Goal: Transaction & Acquisition: Purchase product/service

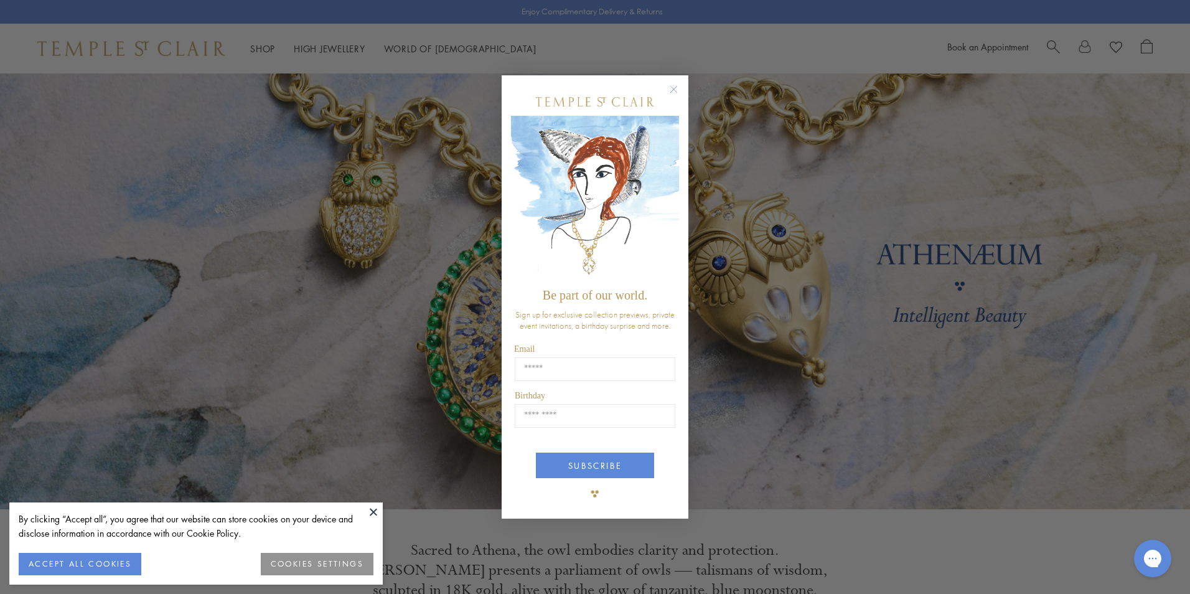
click at [672, 90] on circle "Close dialog" at bounding box center [673, 89] width 15 height 15
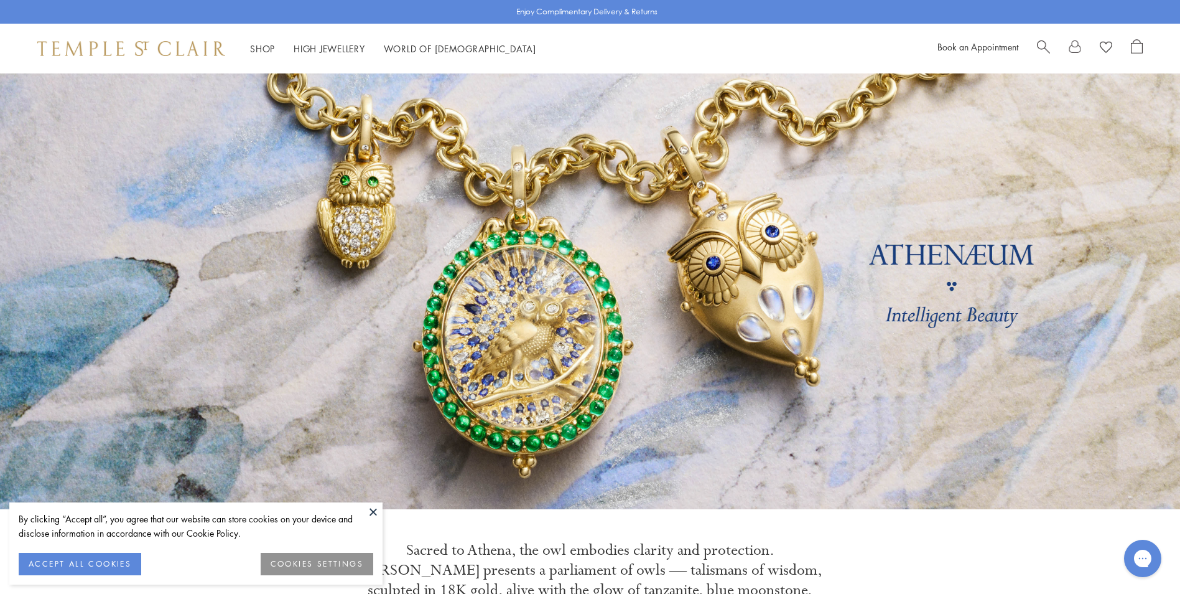
click at [371, 508] on button at bounding box center [373, 511] width 19 height 19
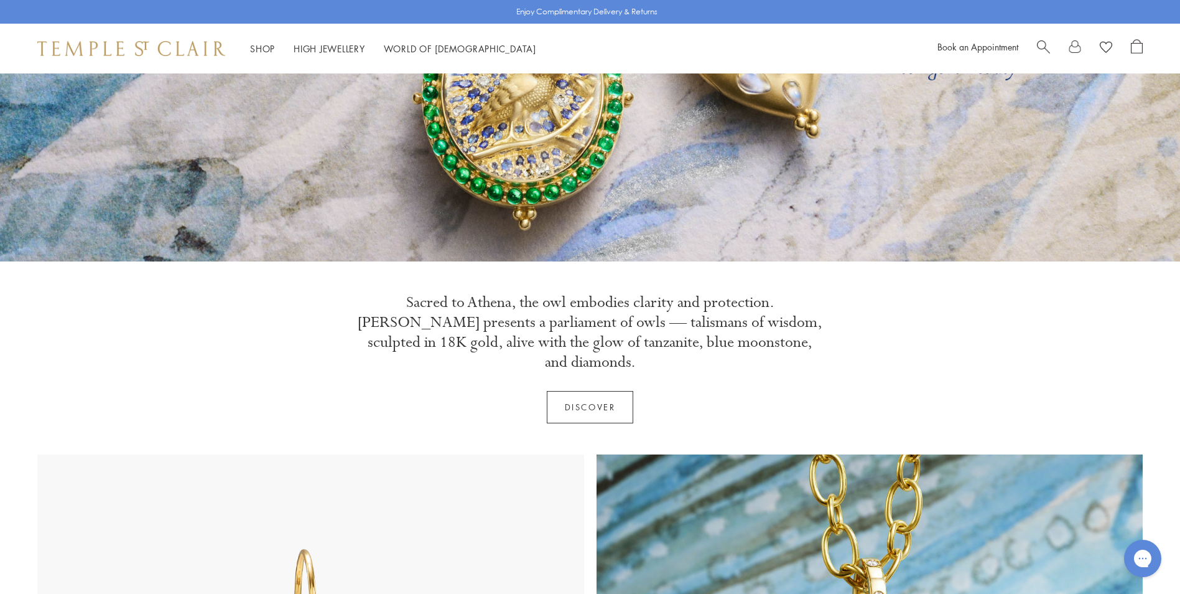
scroll to position [249, 0]
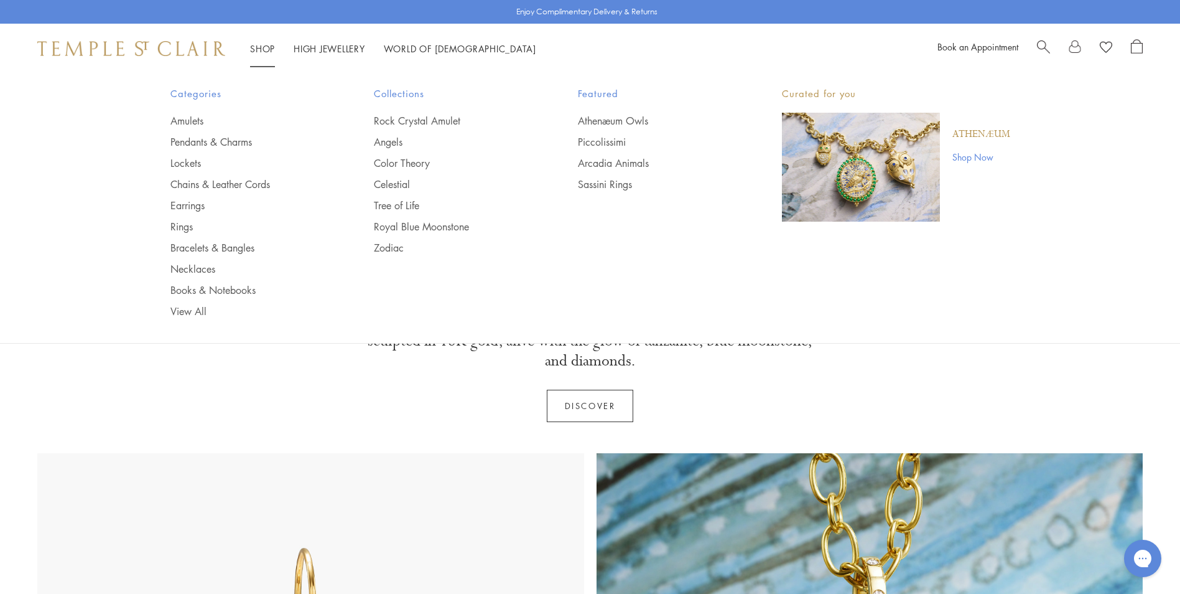
click at [261, 48] on link "Shop Shop" at bounding box center [262, 48] width 25 height 12
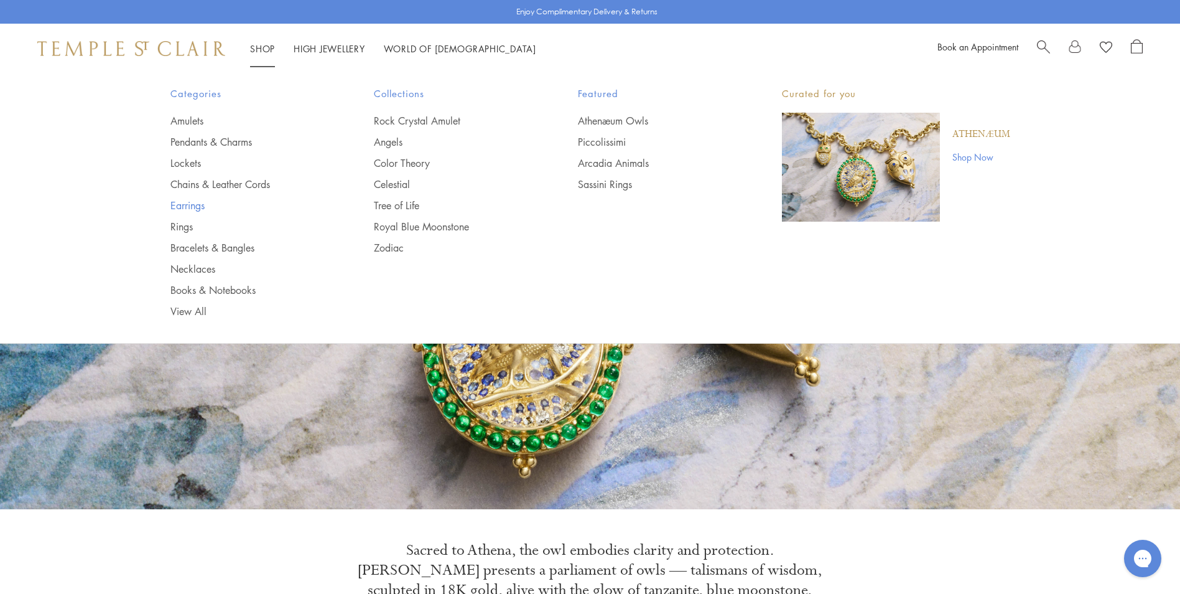
click at [188, 204] on link "Earrings" at bounding box center [247, 206] width 154 height 14
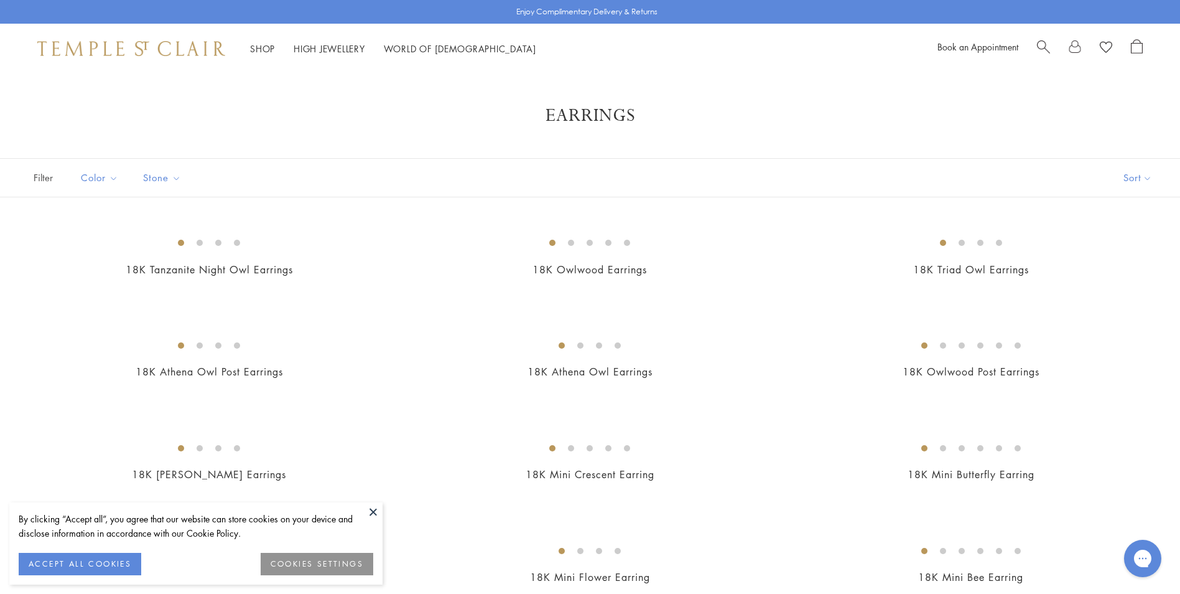
click at [372, 515] on button at bounding box center [373, 511] width 19 height 19
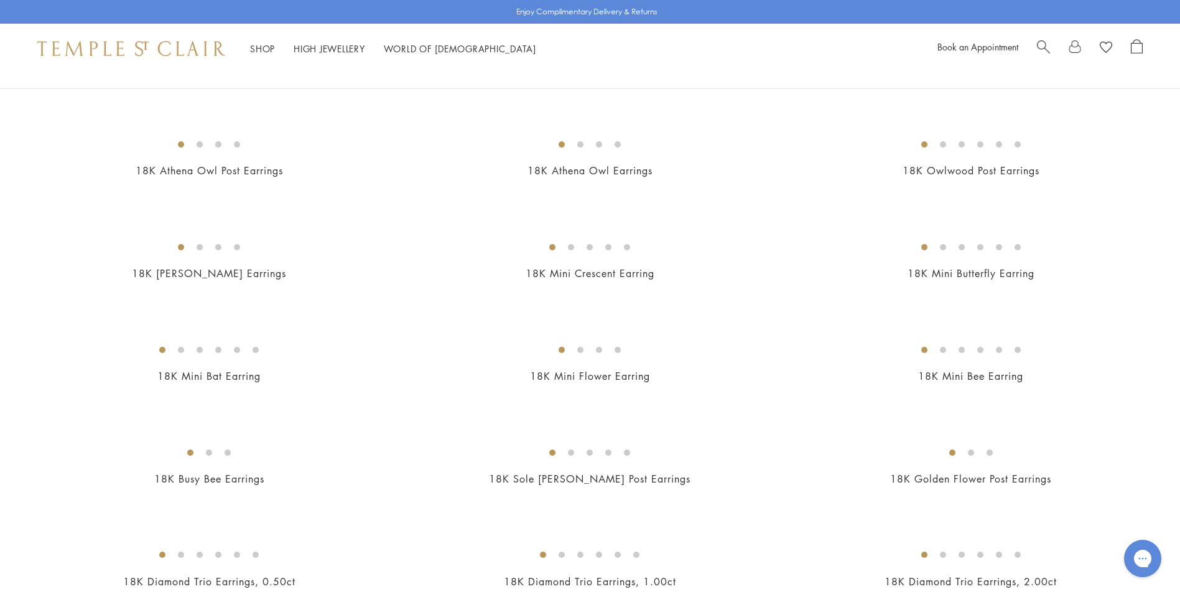
scroll to position [62, 0]
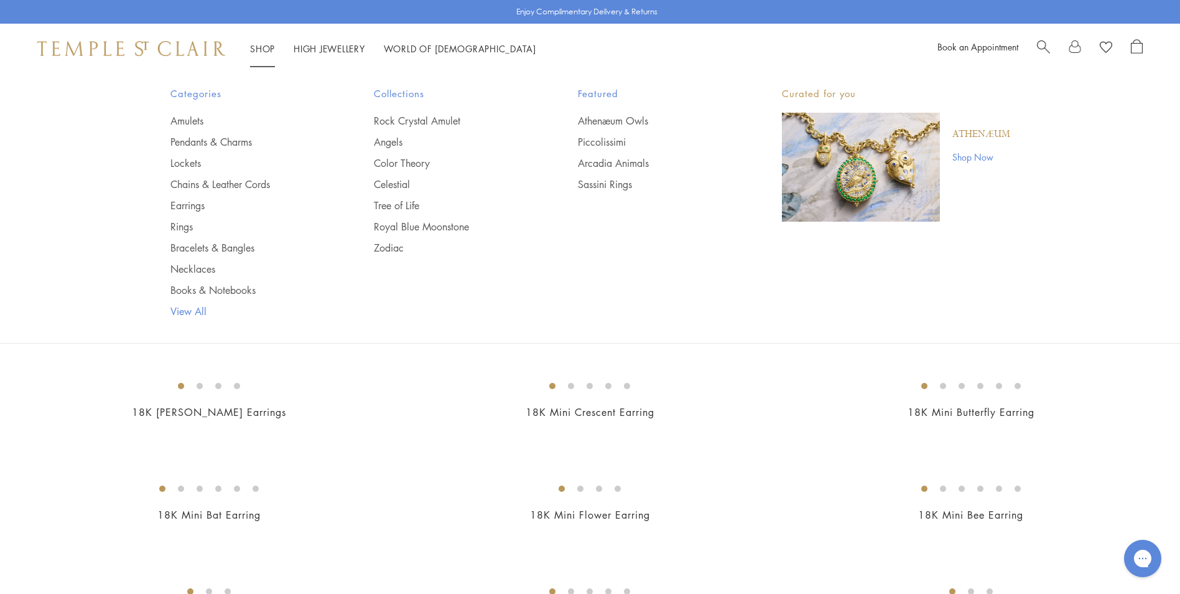
click at [195, 311] on link "View All" at bounding box center [247, 311] width 154 height 14
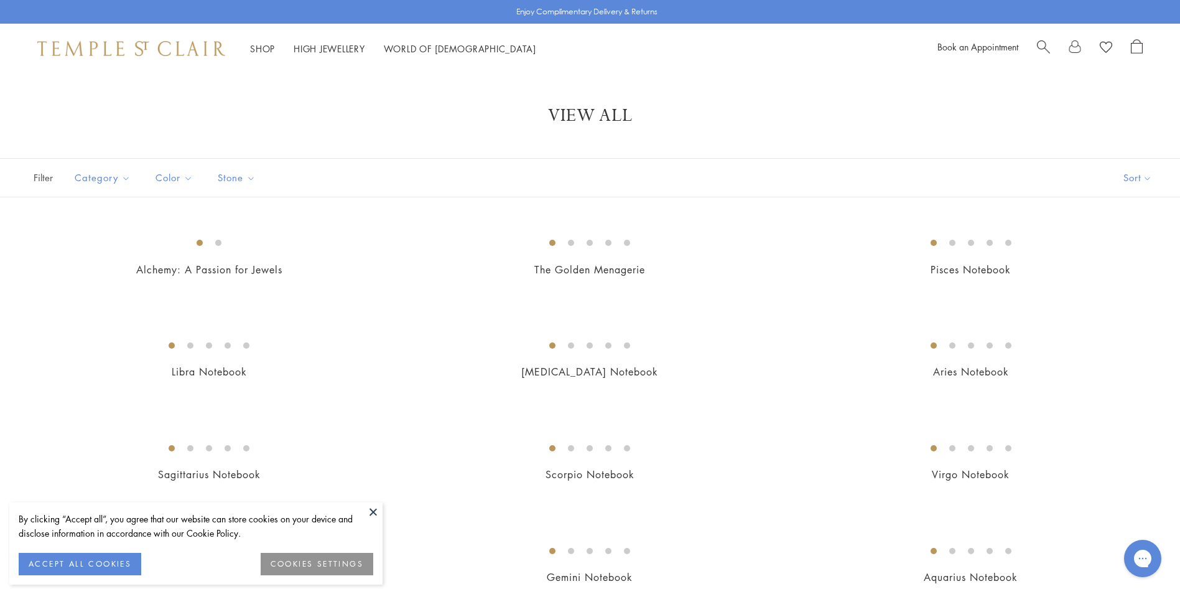
click at [372, 512] on button at bounding box center [373, 511] width 19 height 19
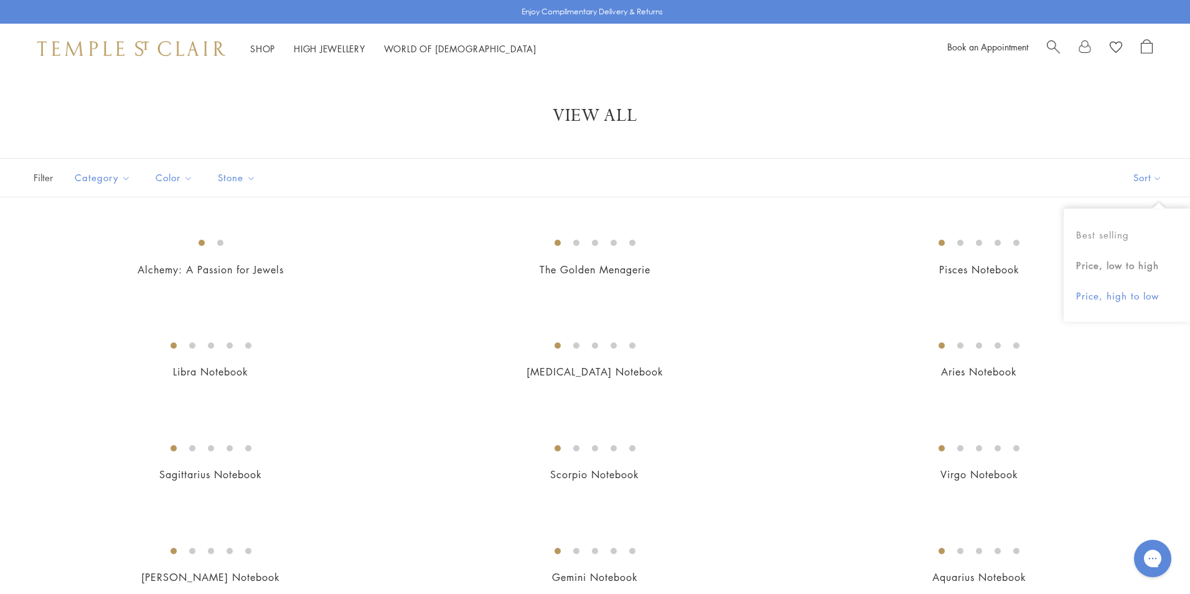
click at [1135, 293] on button "Price, high to low" at bounding box center [1126, 296] width 126 height 30
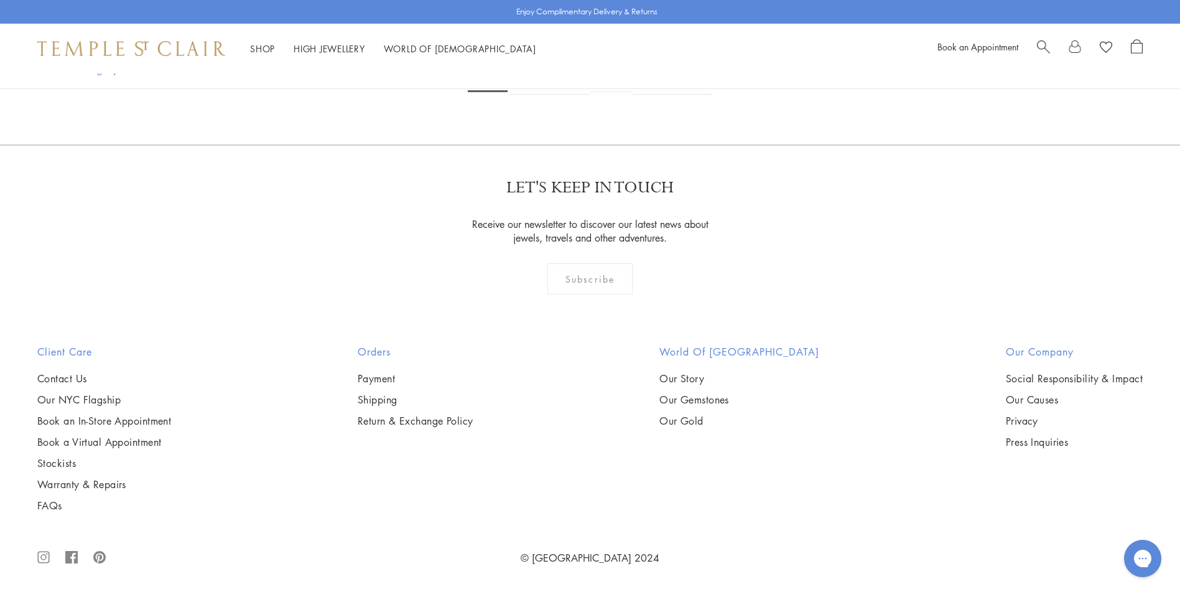
scroll to position [7032, 0]
click at [531, 95] on link "2" at bounding box center [528, 77] width 41 height 34
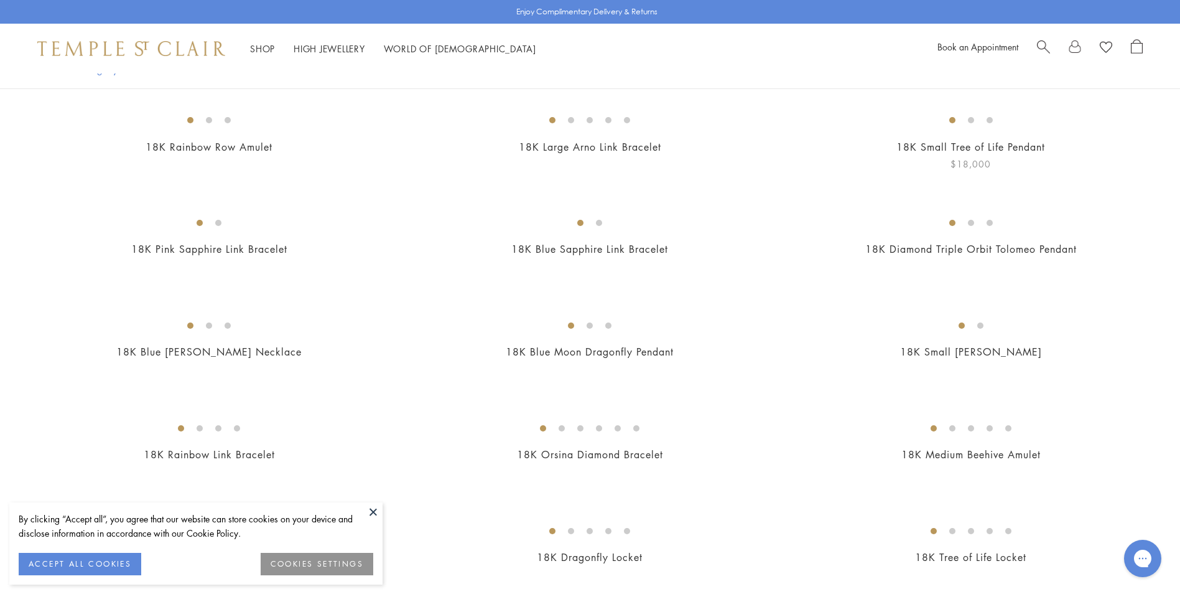
scroll to position [124, 0]
click at [369, 513] on button at bounding box center [373, 511] width 19 height 19
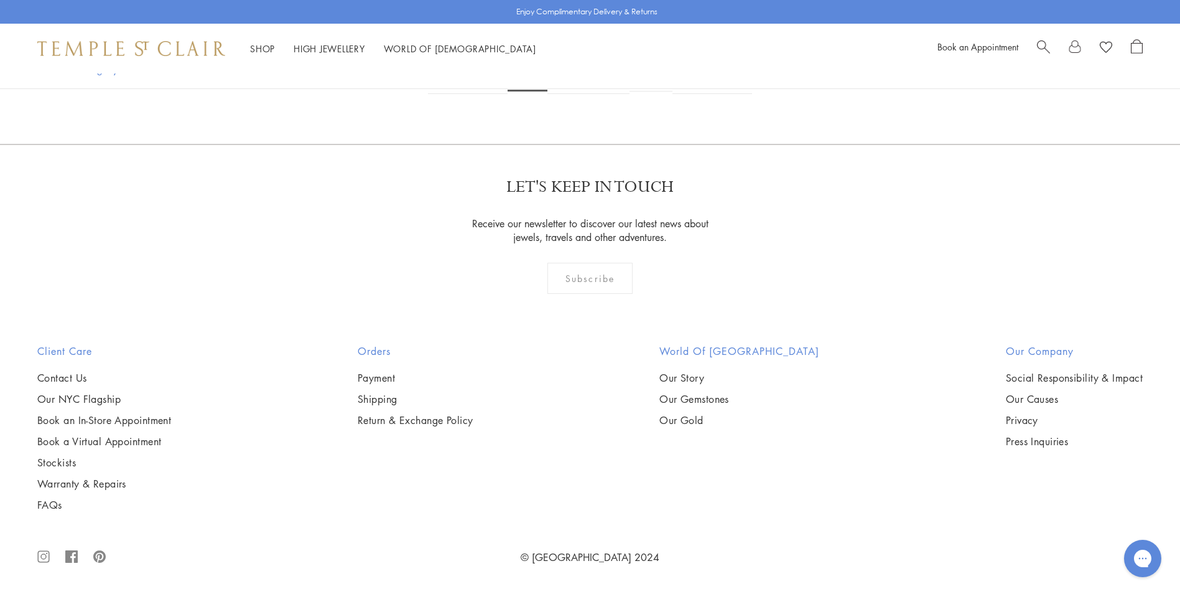
scroll to position [9956, 0]
click at [569, 94] on link "3" at bounding box center [568, 77] width 41 height 34
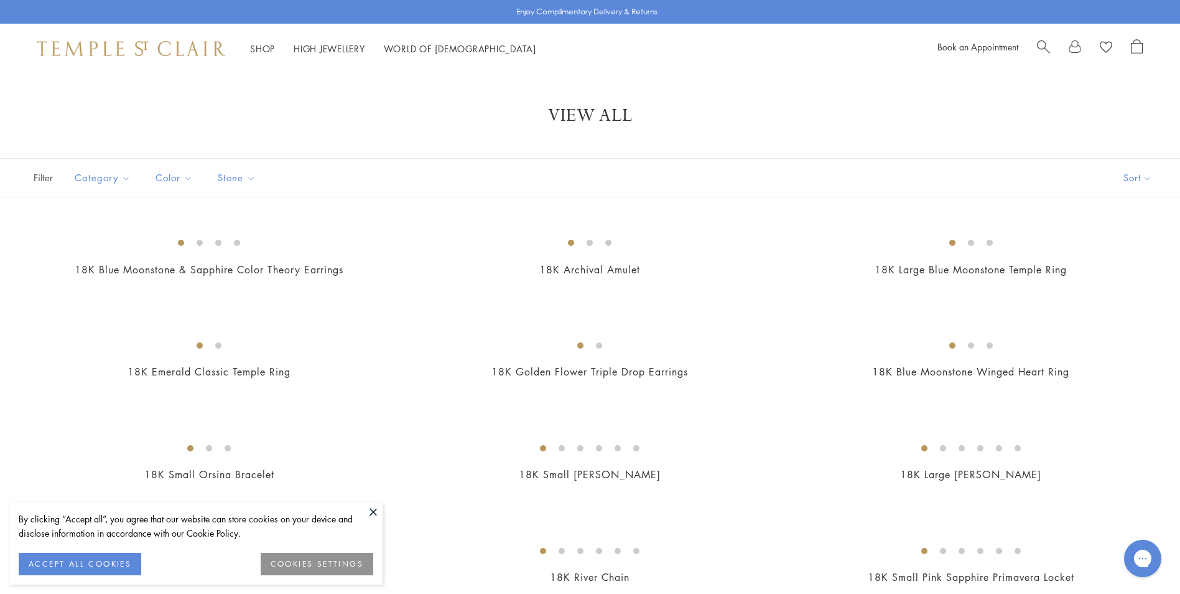
click at [375, 513] on button at bounding box center [373, 511] width 19 height 19
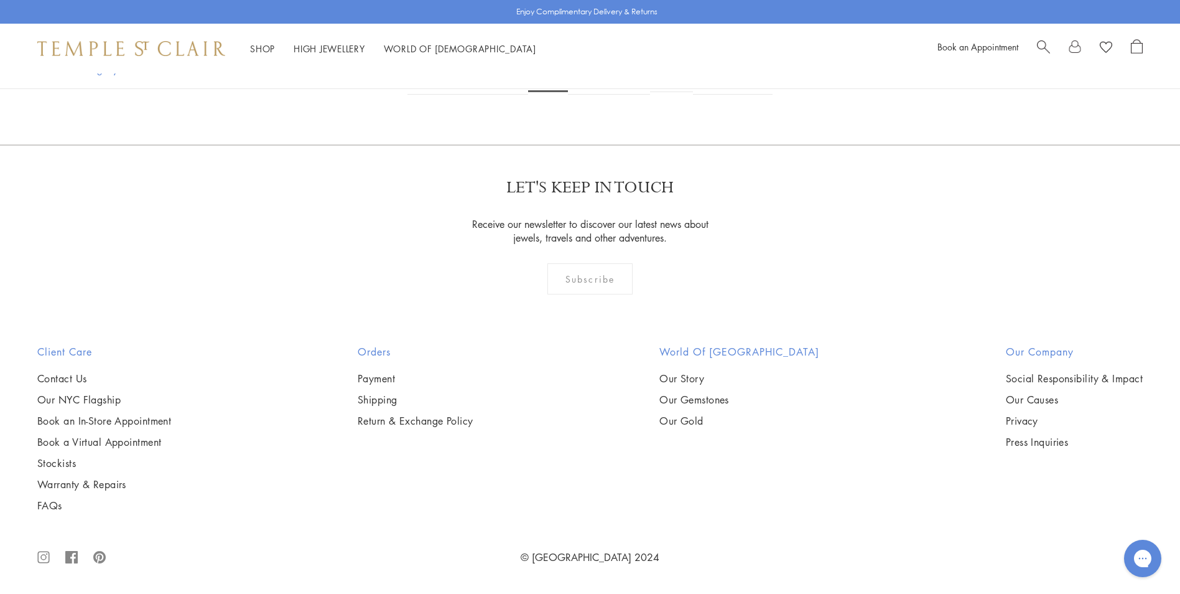
scroll to position [7654, 0]
click at [588, 95] on link "4" at bounding box center [588, 77] width 41 height 34
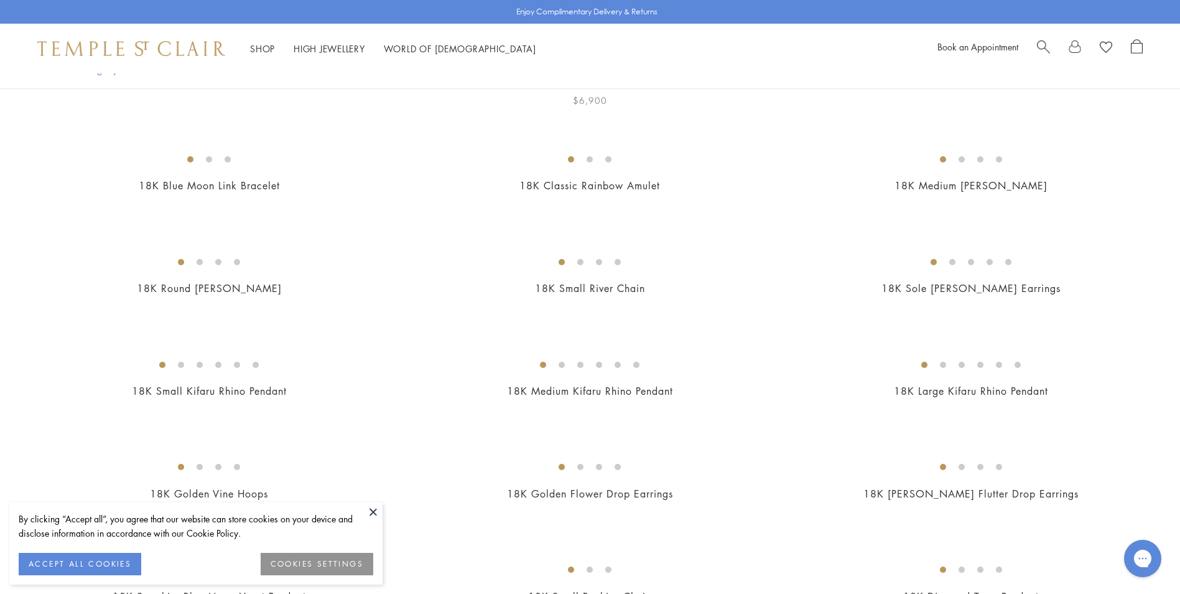
scroll to position [311, 0]
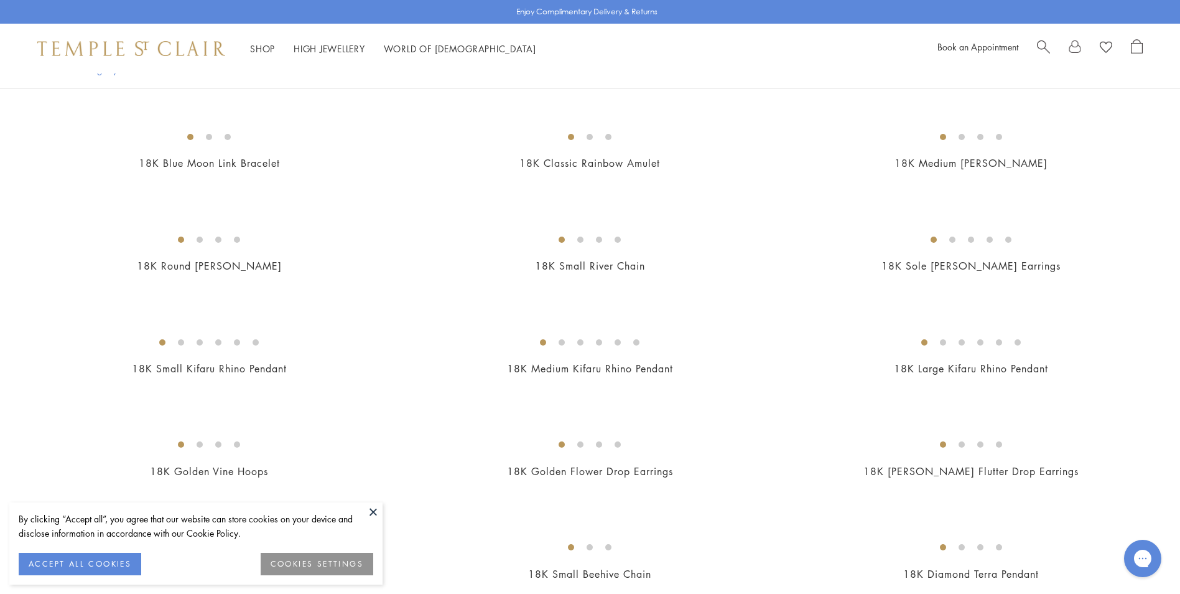
click at [373, 508] on button at bounding box center [373, 511] width 19 height 19
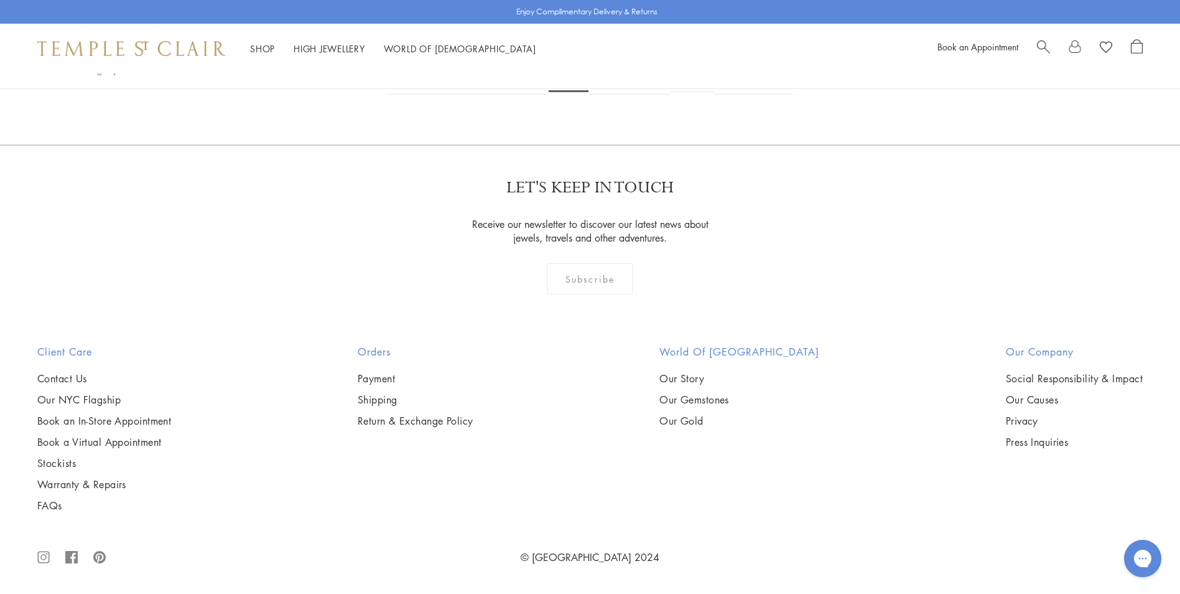
scroll to position [7778, 0]
click at [610, 95] on link "5" at bounding box center [609, 77] width 41 height 34
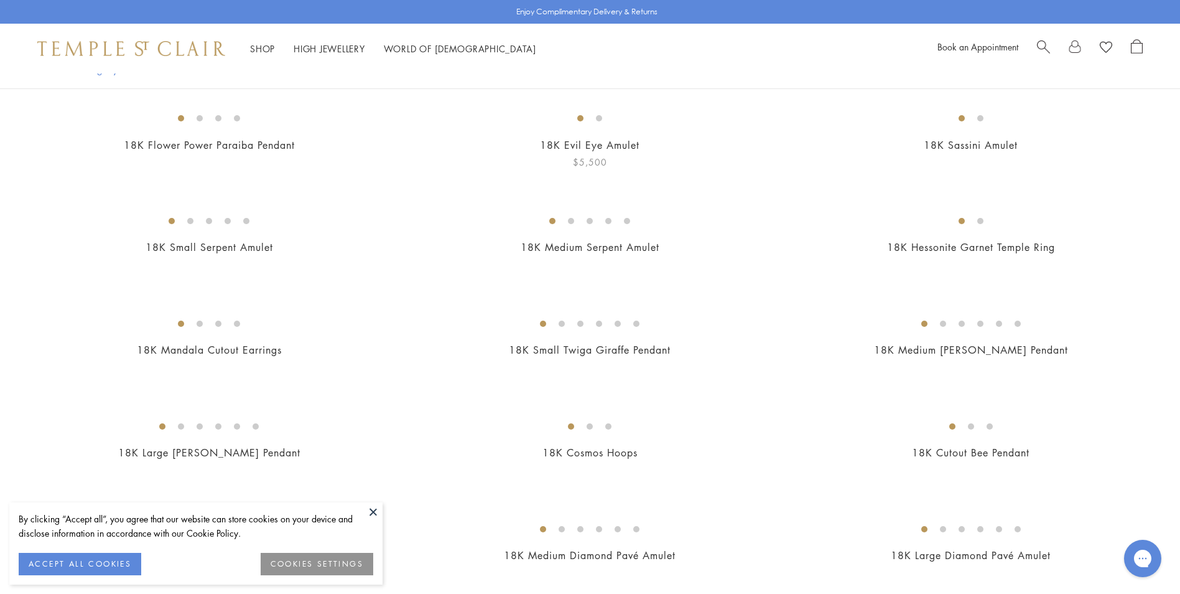
scroll to position [187, 0]
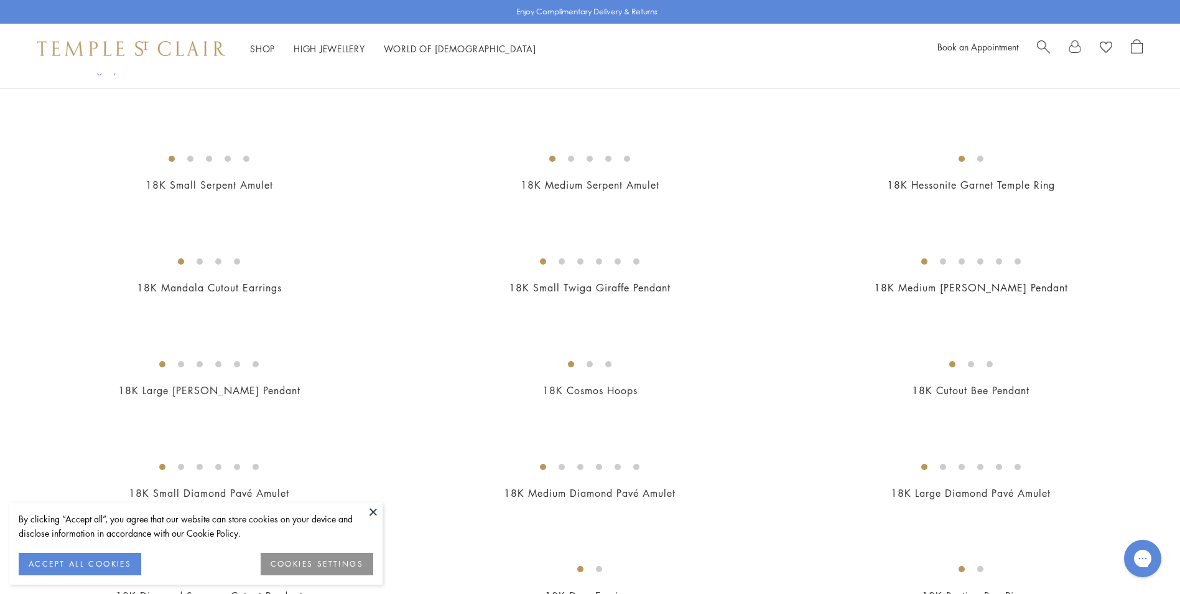
click at [371, 513] on button at bounding box center [373, 511] width 19 height 19
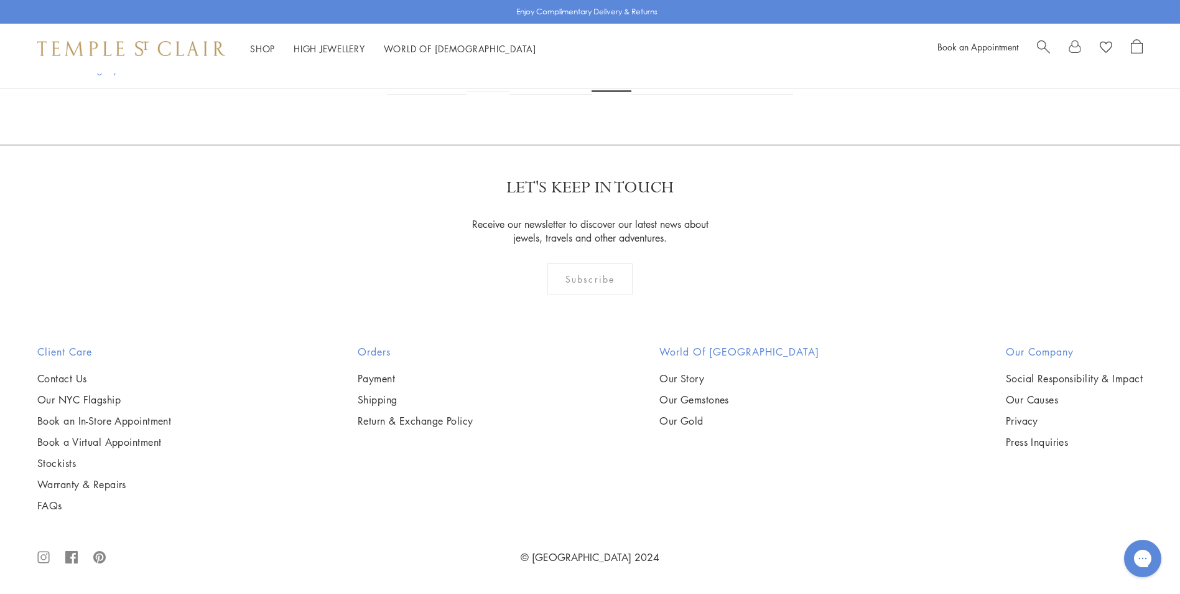
scroll to position [7840, 0]
click at [649, 95] on link "6" at bounding box center [652, 77] width 41 height 34
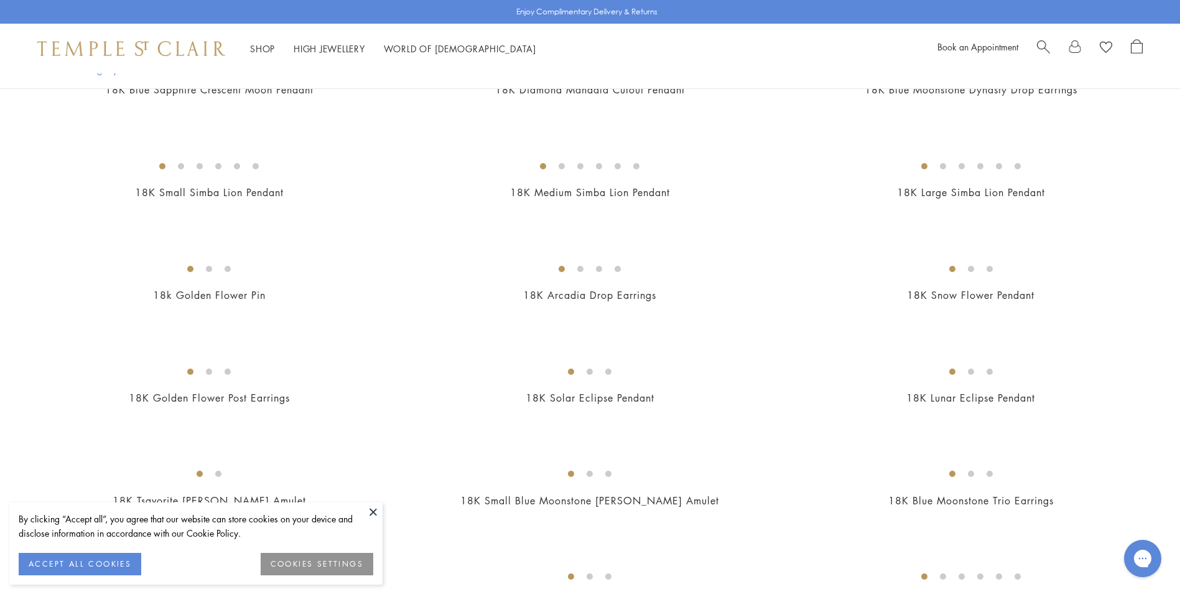
scroll to position [311, 0]
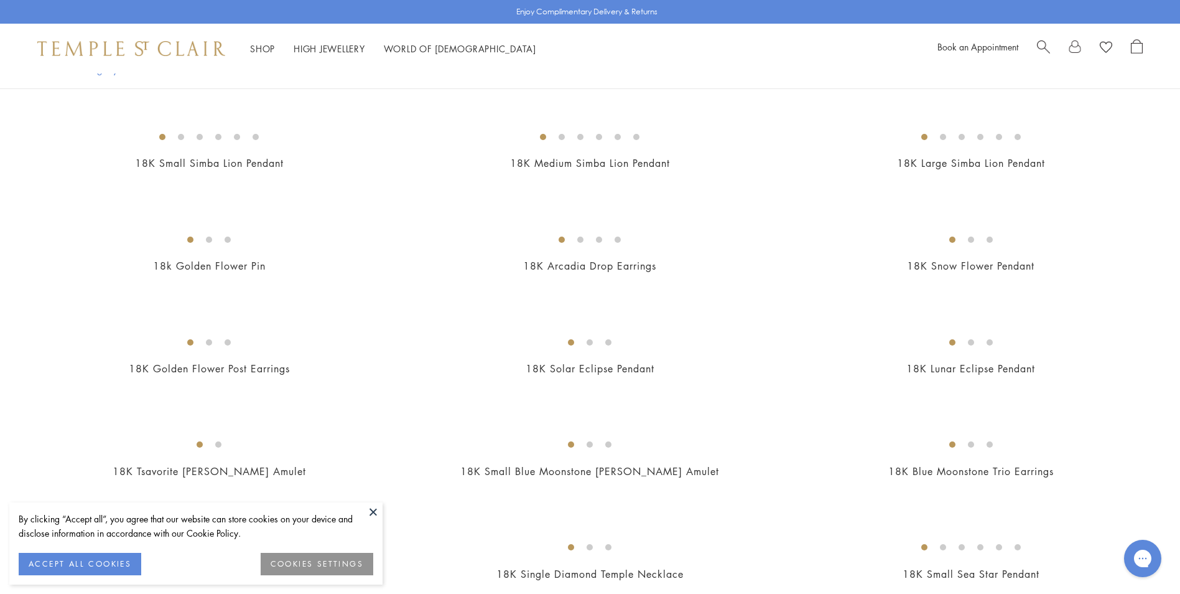
click at [375, 510] on button at bounding box center [373, 511] width 19 height 19
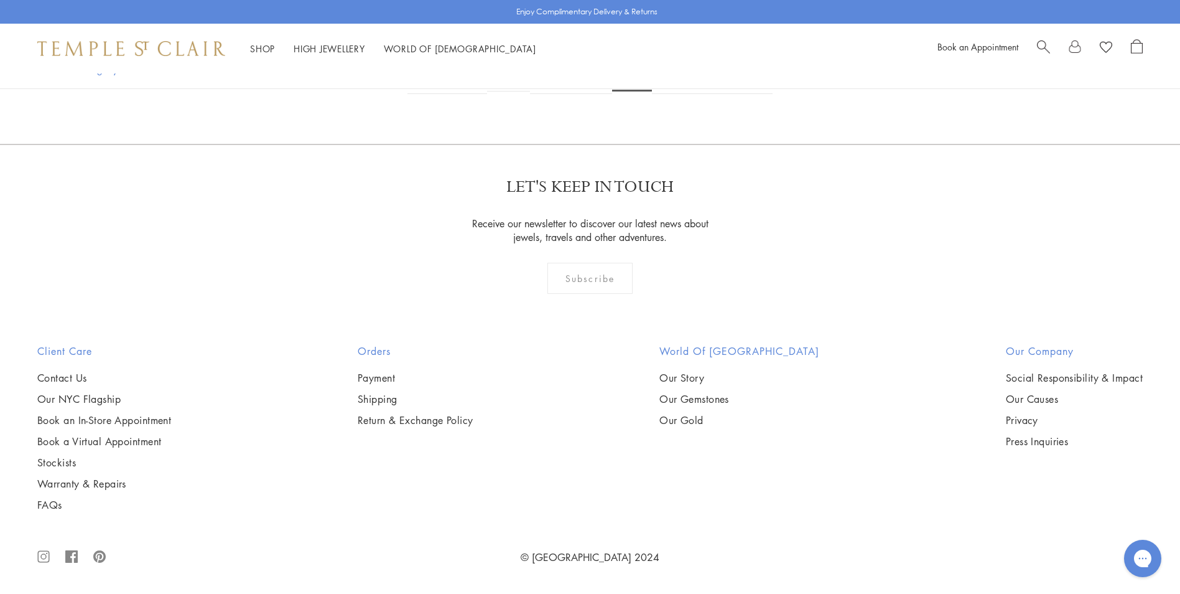
scroll to position [9147, 0]
click at [676, 94] on link "7" at bounding box center [672, 77] width 41 height 34
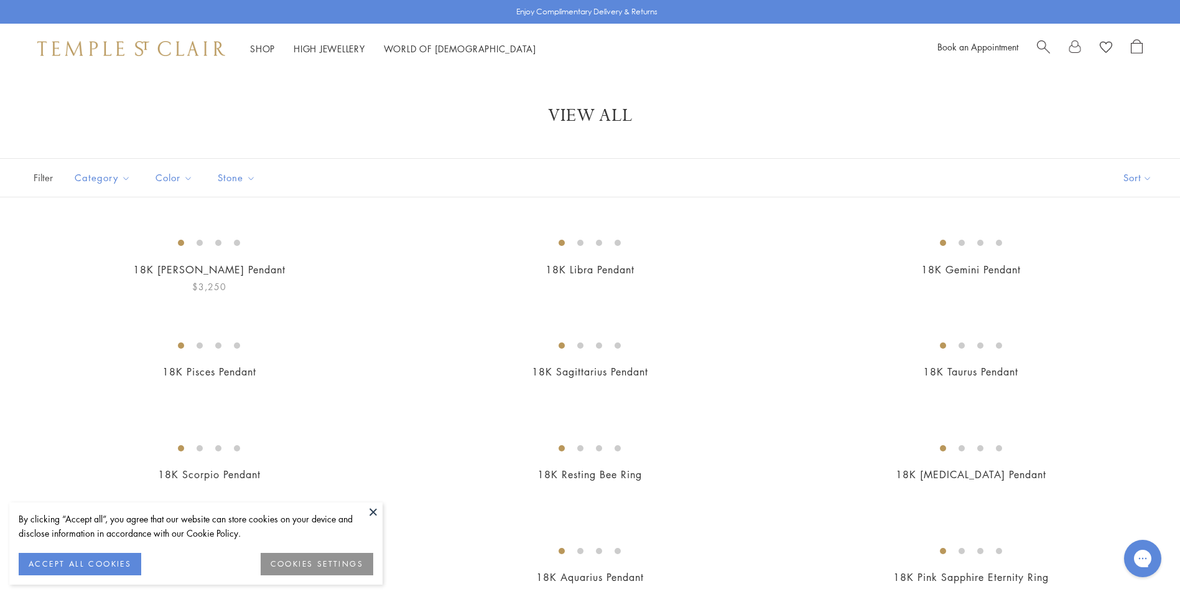
click at [372, 513] on button at bounding box center [373, 511] width 19 height 19
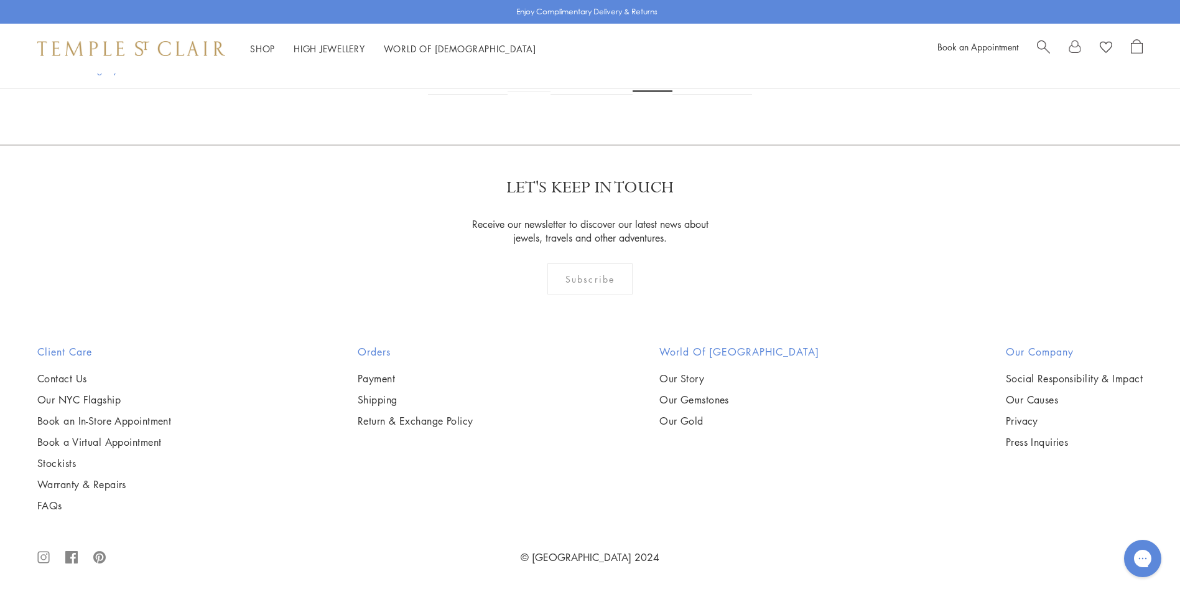
scroll to position [7467, 0]
